Goal: Information Seeking & Learning: Learn about a topic

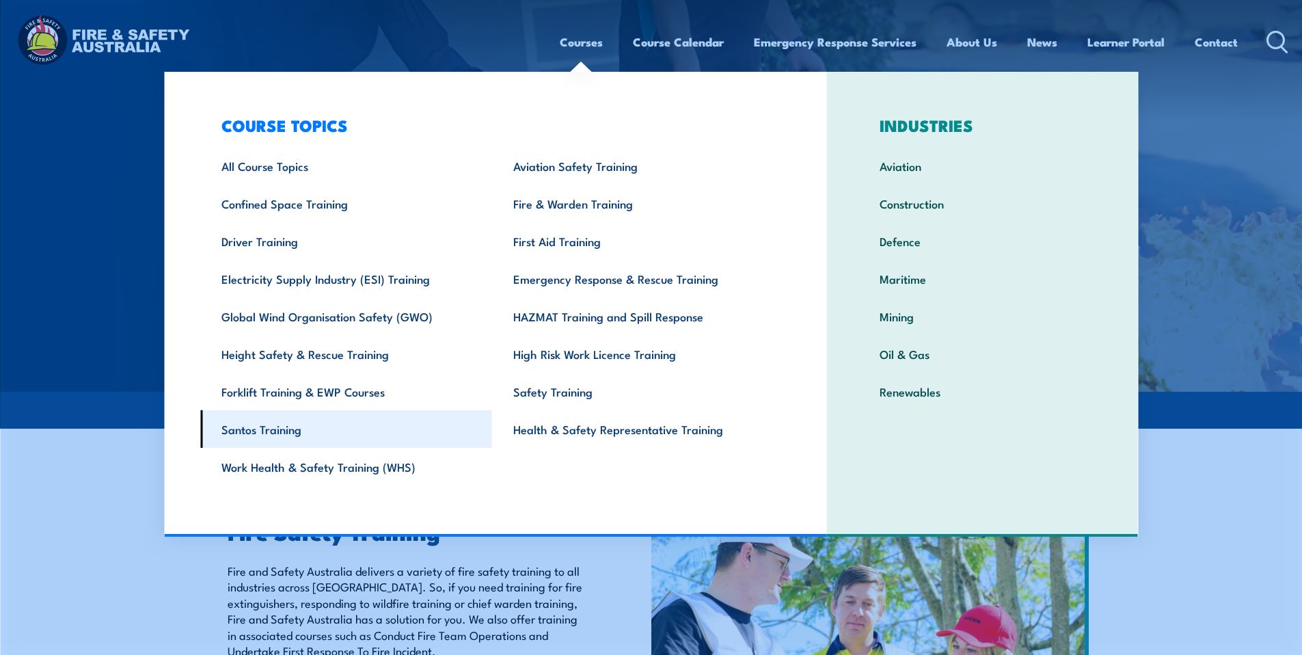
click at [282, 431] on link "Santos Training" at bounding box center [346, 429] width 292 height 38
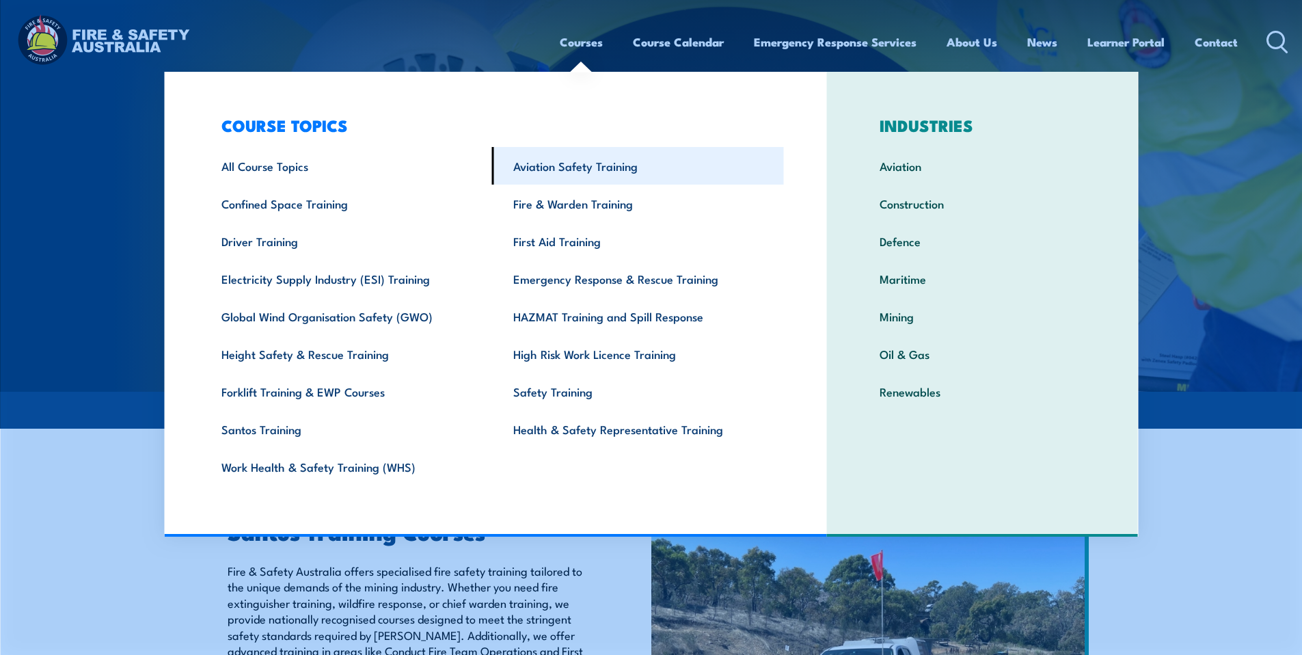
click at [576, 165] on link "Aviation Safety Training" at bounding box center [638, 166] width 292 height 38
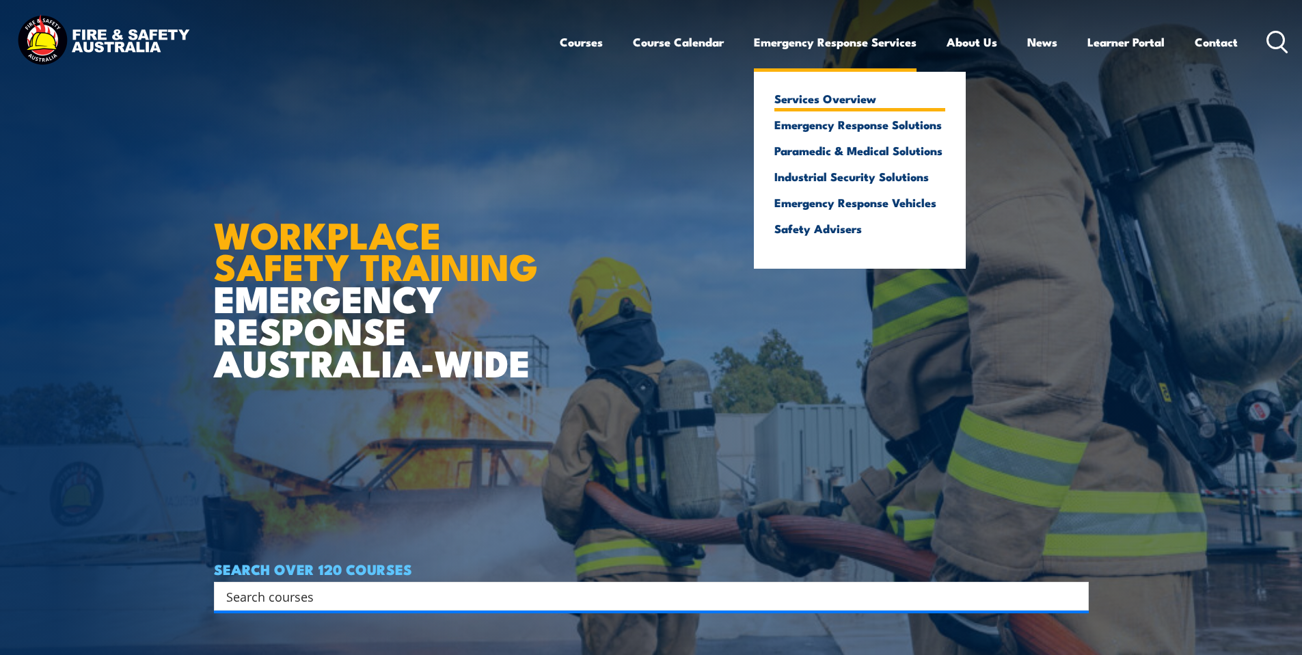
click at [832, 97] on link "Services Overview" at bounding box center [859, 98] width 171 height 12
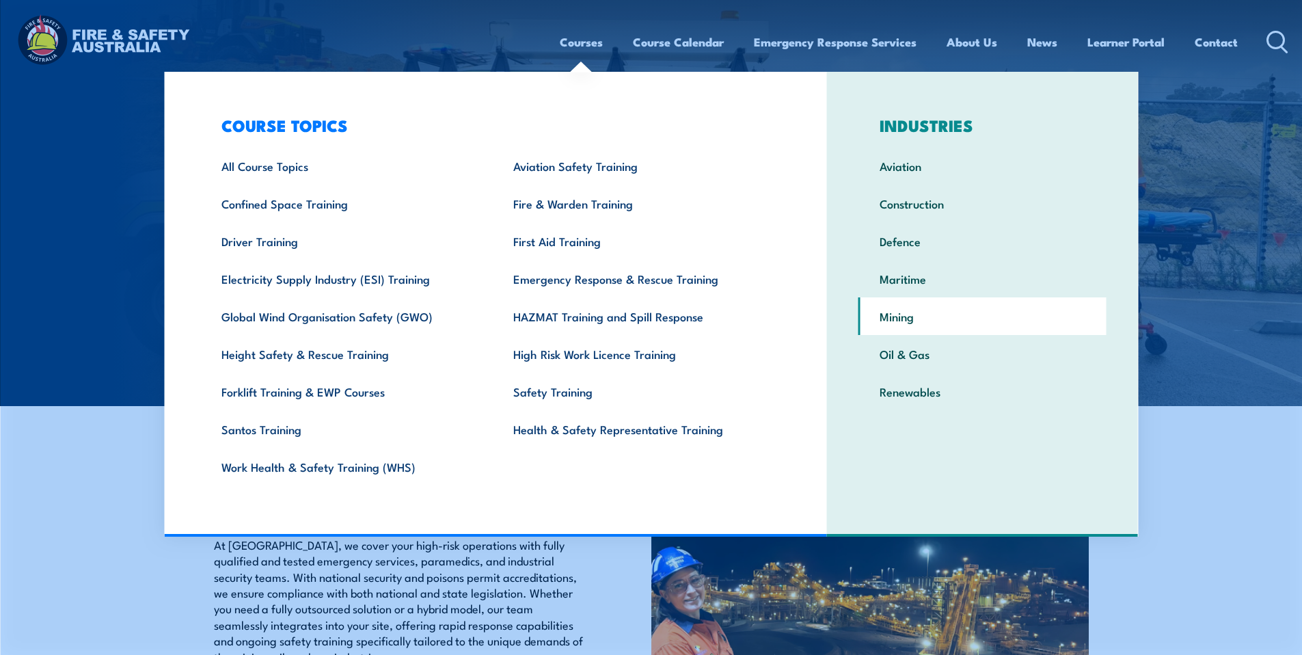
click at [896, 314] on link "Mining" at bounding box center [982, 316] width 248 height 38
